Goal: Find specific page/section: Find specific page/section

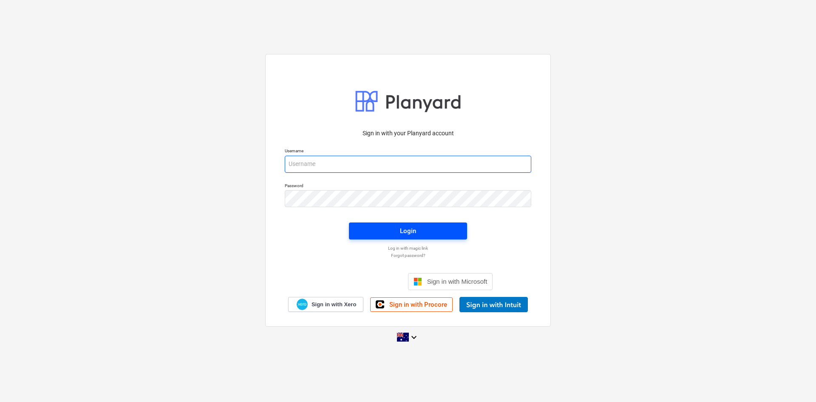
type input "tpawar@keanegroup.com.au"
click at [424, 238] on button "Login" at bounding box center [408, 230] width 118 height 17
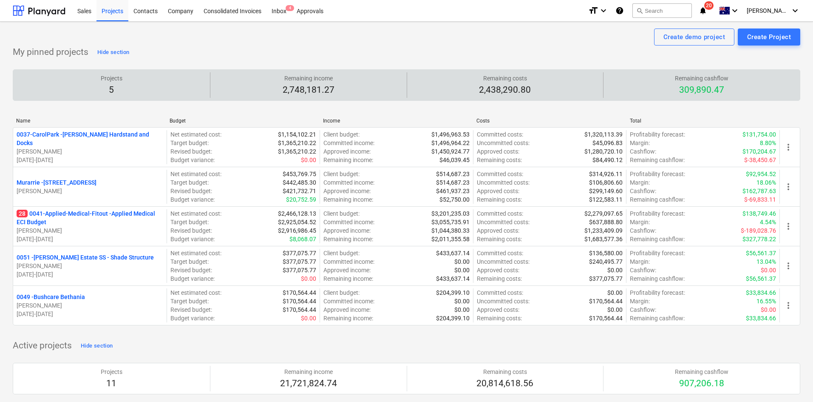
drag, startPoint x: 447, startPoint y: 14, endPoint x: 355, endPoint y: 74, distance: 109.9
click at [447, 14] on div "Sales Projects Contacts Company Consolidated Invoices Inbox 4 Approvals" at bounding box center [326, 10] width 509 height 21
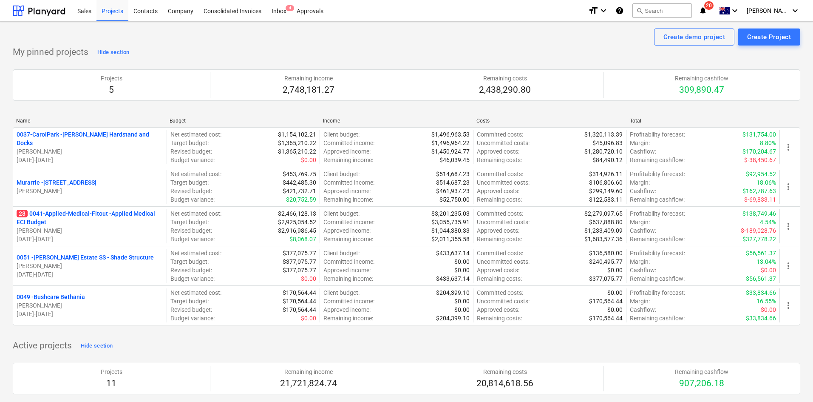
click at [84, 213] on p "28 0041-Applied-Medical-Fitout - Applied Medical ECI Budget" at bounding box center [90, 217] width 147 height 17
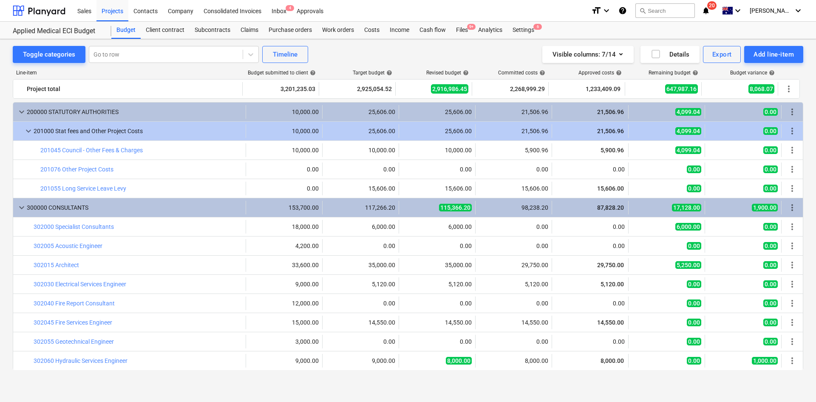
click at [407, 47] on div "Toggle categories Go to row Timeline Visible columns : 7/14 Details Export Add …" at bounding box center [408, 54] width 791 height 17
click at [816, 251] on div "Toggle categories Go to row Timeline Visible columns : 7/14 Details Export Add …" at bounding box center [408, 213] width 816 height 348
click at [710, 10] on icon "notifications" at bounding box center [706, 11] width 9 height 10
click at [468, 29] on div "Files 9+" at bounding box center [462, 30] width 22 height 17
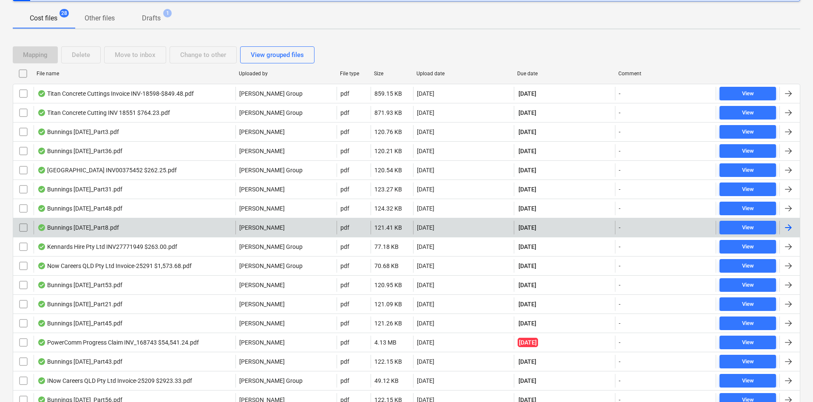
scroll to position [128, 0]
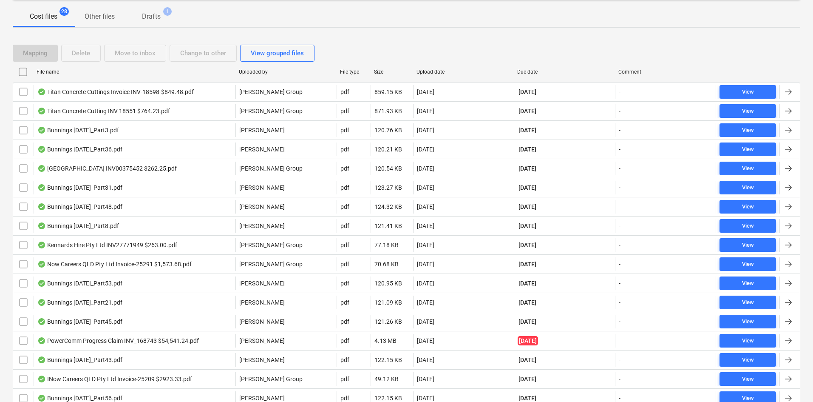
click at [534, 69] on div "Due date" at bounding box center [564, 72] width 94 height 6
checkbox input "false"
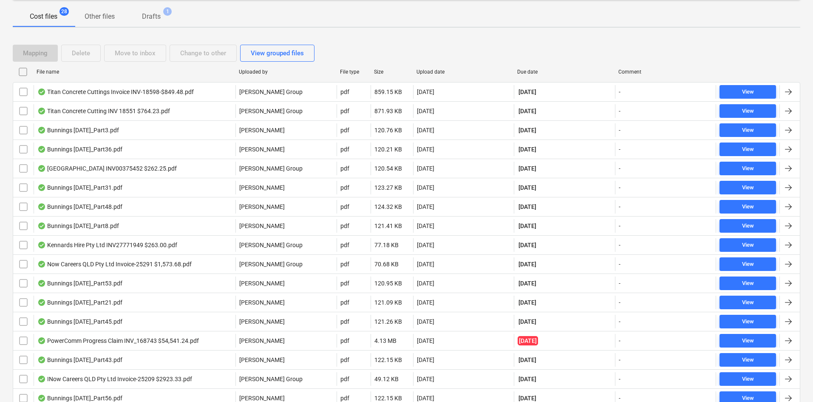
checkbox input "false"
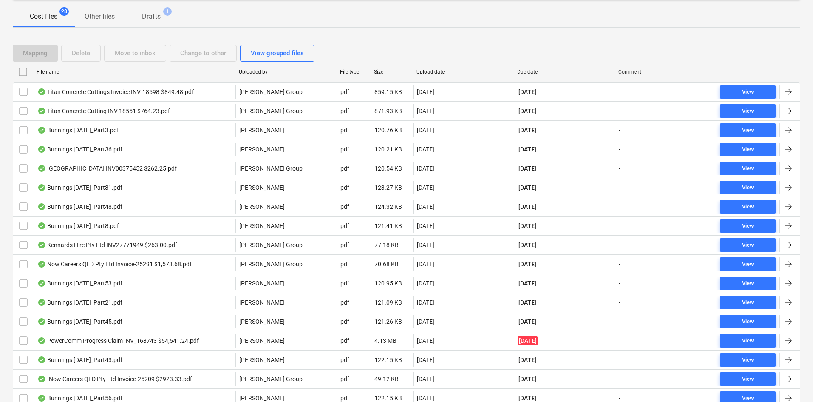
checkbox input "false"
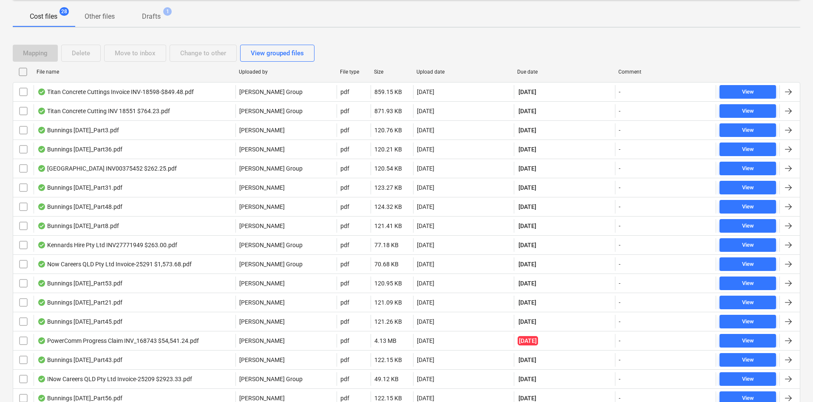
checkbox input "false"
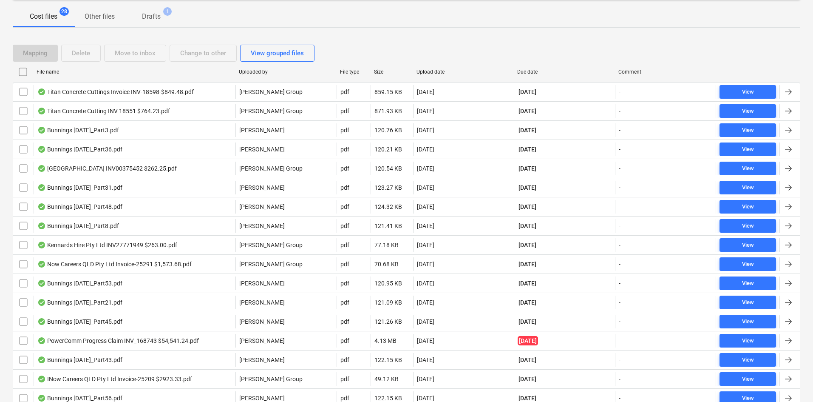
checkbox input "false"
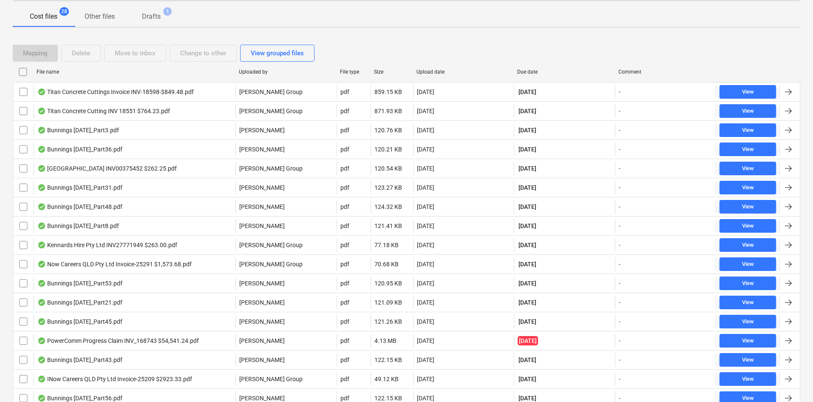
checkbox input "false"
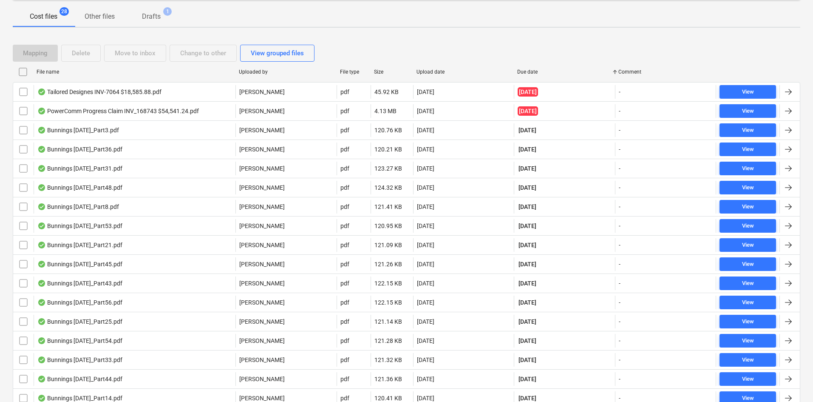
click at [746, 41] on div "Mapping Delete Move to inbox Change to other View grouped files" at bounding box center [407, 53] width 788 height 24
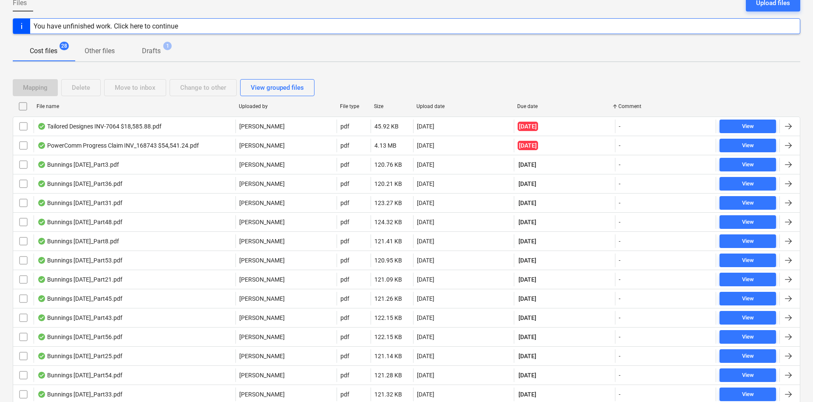
scroll to position [0, 0]
